Goal: Task Accomplishment & Management: Manage account settings

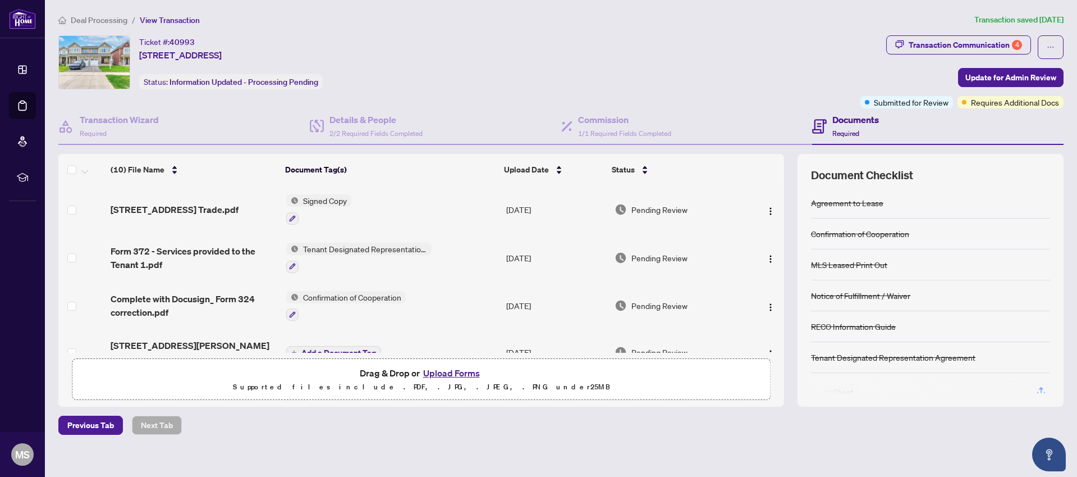
scroll to position [300, 0]
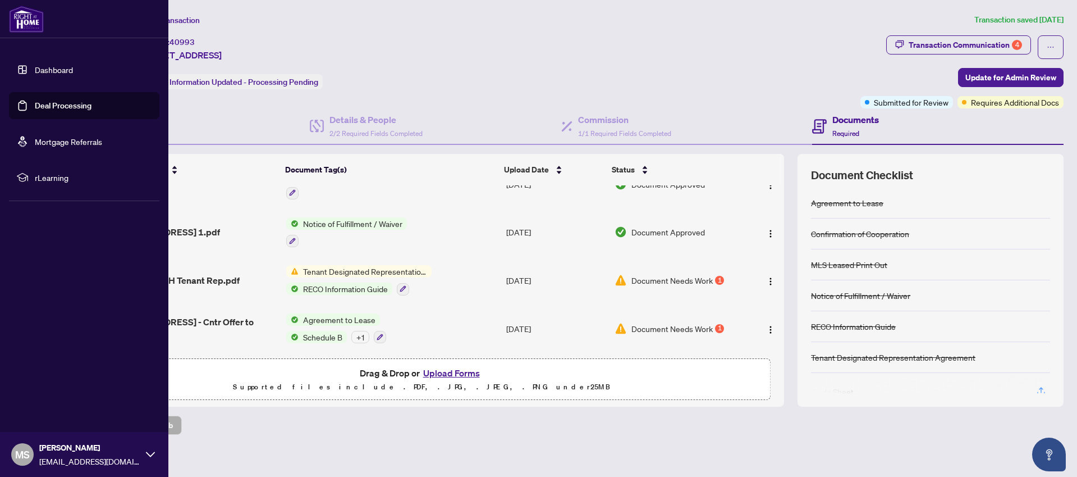
click at [60, 107] on link "Deal Processing" at bounding box center [63, 105] width 57 height 10
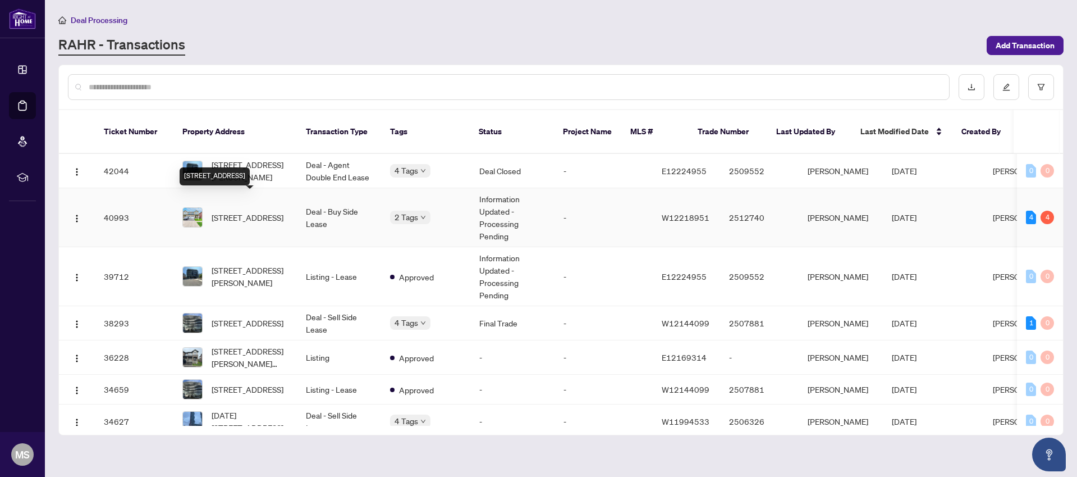
click at [243, 211] on span "[STREET_ADDRESS]" at bounding box center [248, 217] width 72 height 12
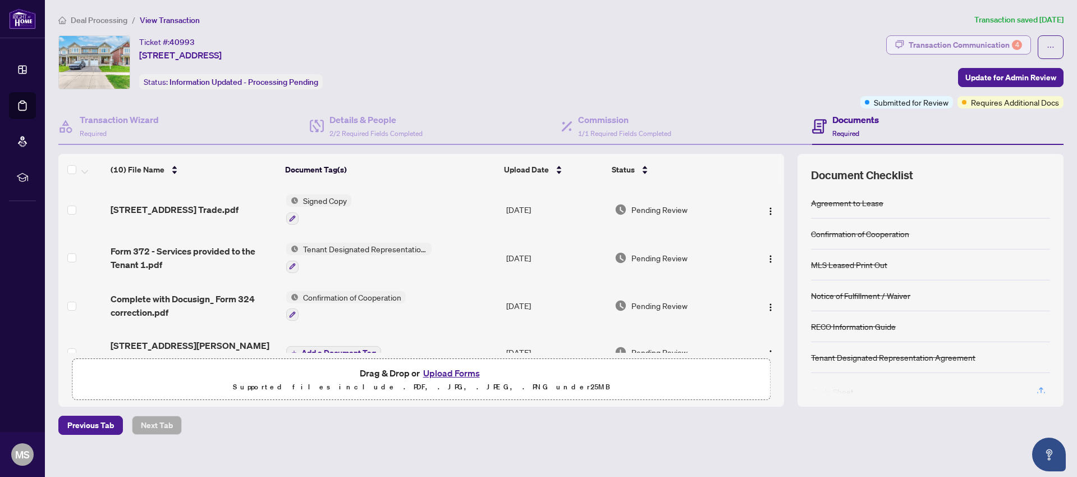
click at [981, 44] on div "Transaction Communication 4" at bounding box center [965, 45] width 113 height 18
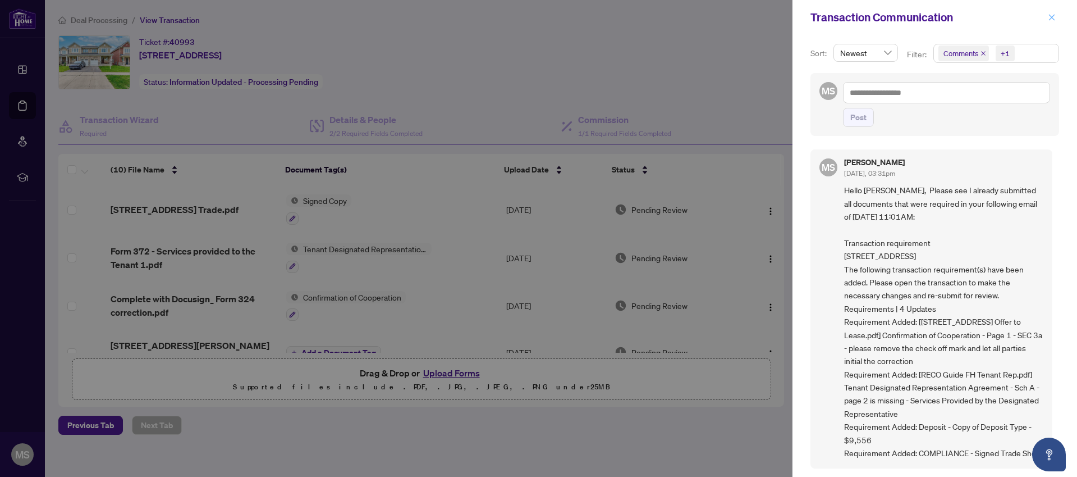
click at [1053, 17] on icon "close" at bounding box center [1052, 17] width 6 height 6
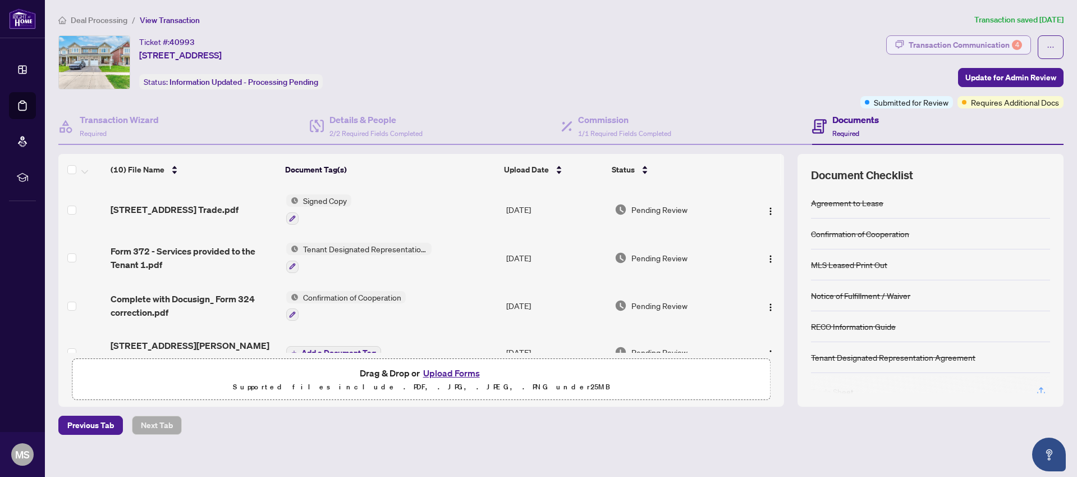
click at [924, 44] on div "Transaction Communication 4" at bounding box center [965, 45] width 113 height 18
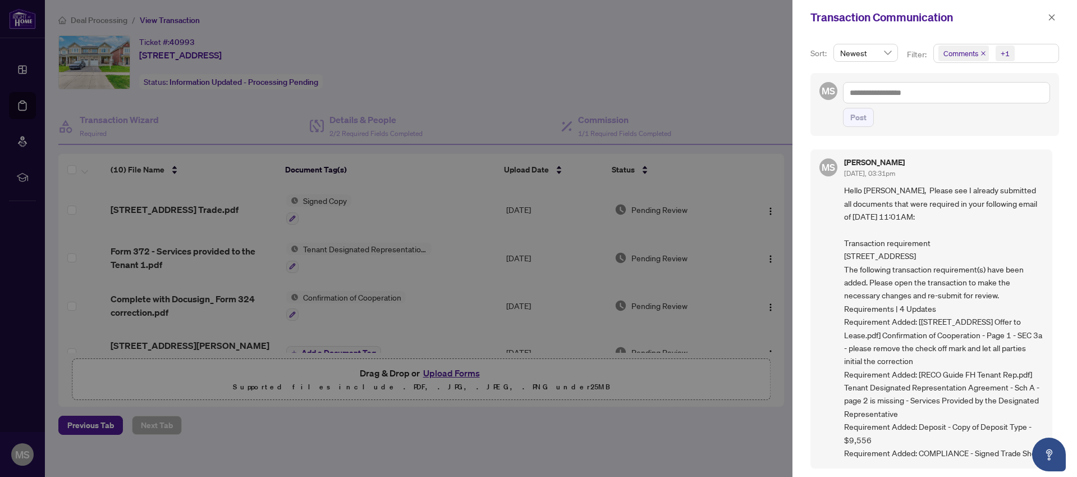
click at [1054, 19] on icon "close" at bounding box center [1052, 17] width 8 height 8
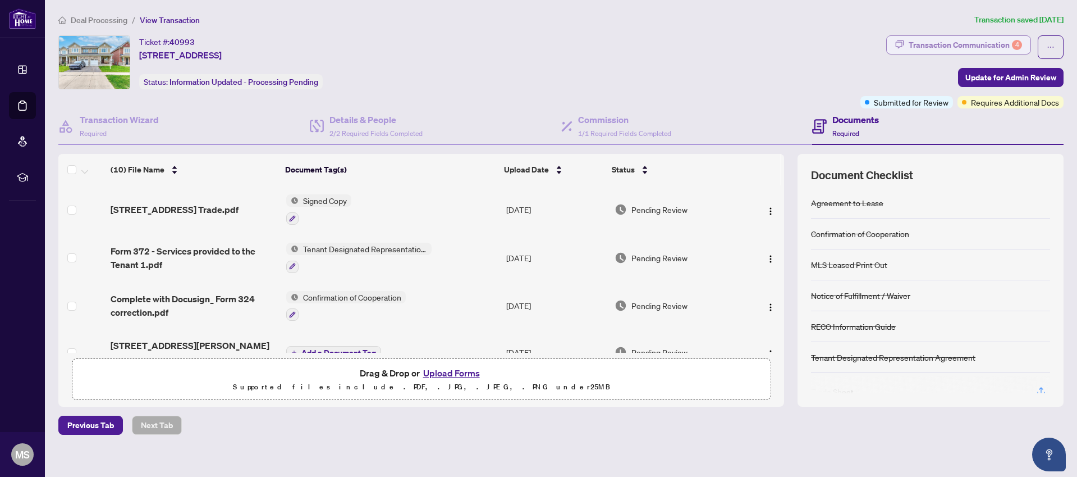
click at [954, 48] on div "Transaction Communication 4" at bounding box center [965, 45] width 113 height 18
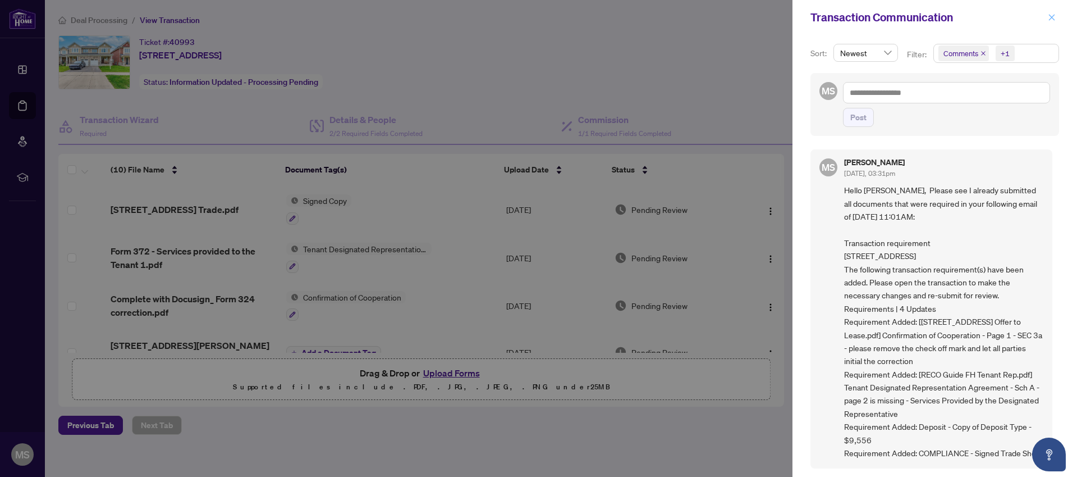
click at [1052, 17] on icon "close" at bounding box center [1052, 17] width 6 height 6
